Goal: Information Seeking & Learning: Learn about a topic

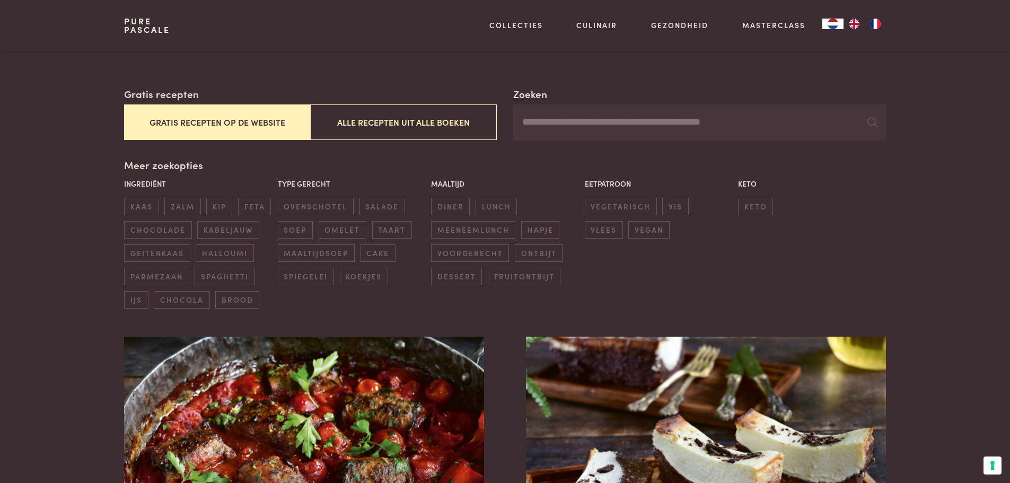
scroll to position [159, 0]
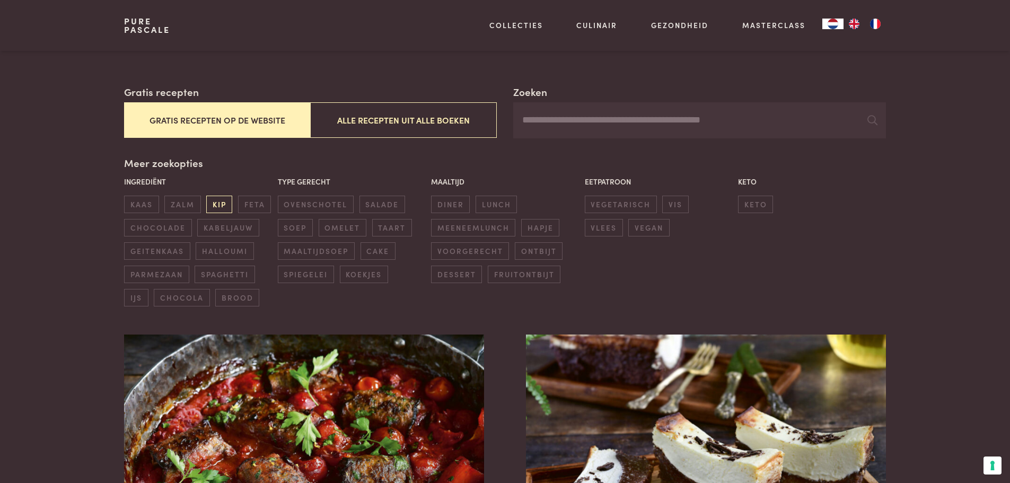
click at [225, 201] on span "kip" at bounding box center [219, 204] width 26 height 17
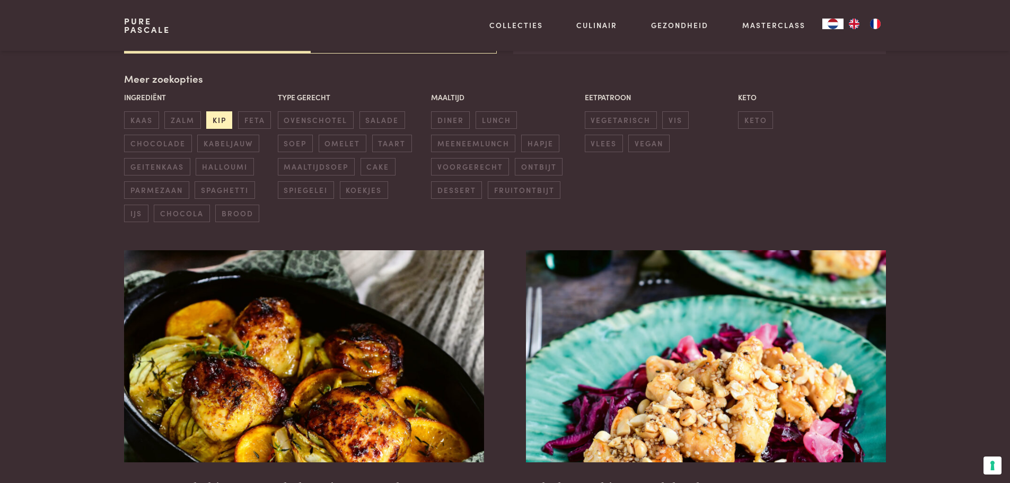
scroll to position [349, 0]
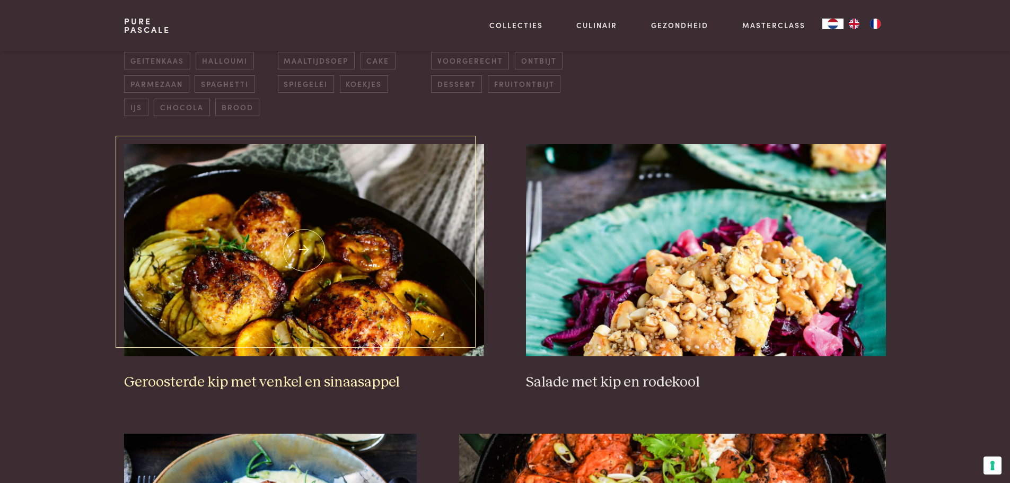
click at [280, 383] on h3 "Geroosterde kip met venkel en sinaasappel" at bounding box center [303, 382] width 359 height 19
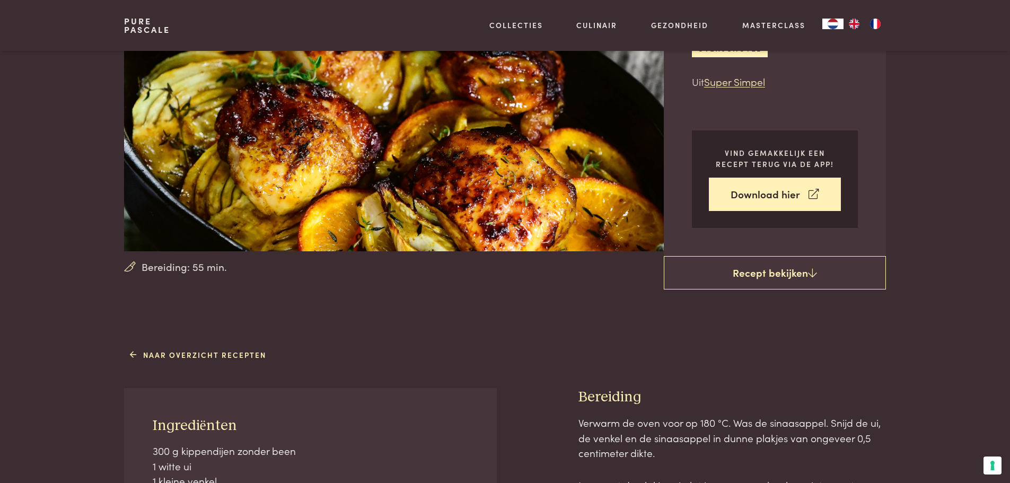
scroll to position [53, 0]
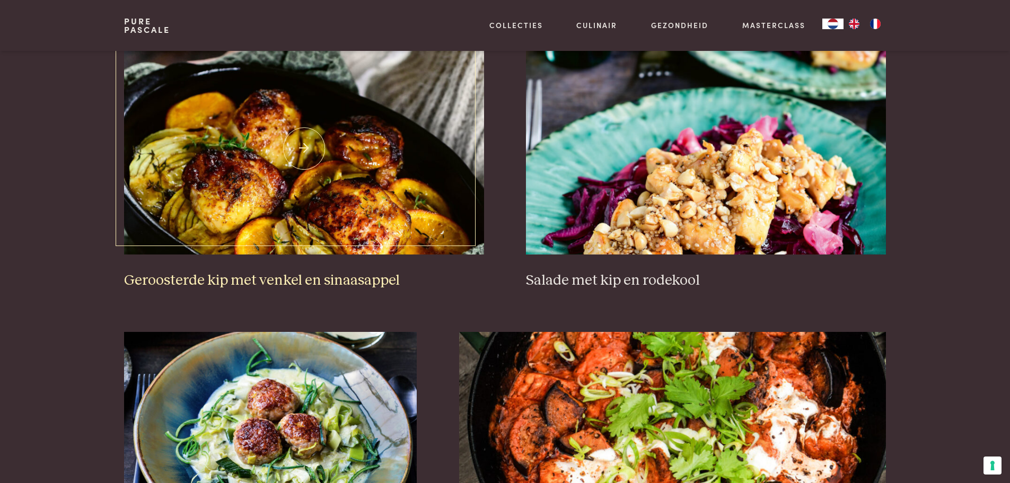
scroll to position [455, 0]
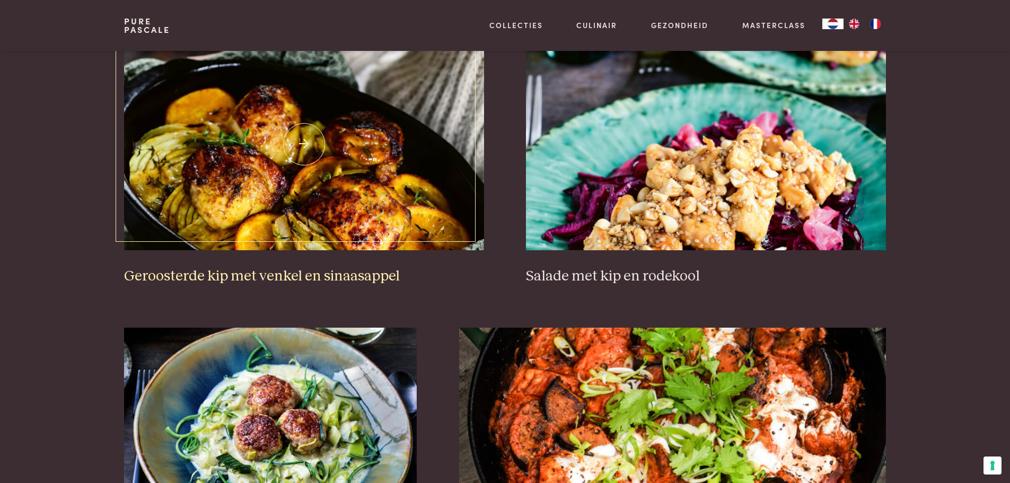
click at [313, 187] on img at bounding box center [303, 144] width 359 height 212
